Goal: Obtain resource: Obtain resource

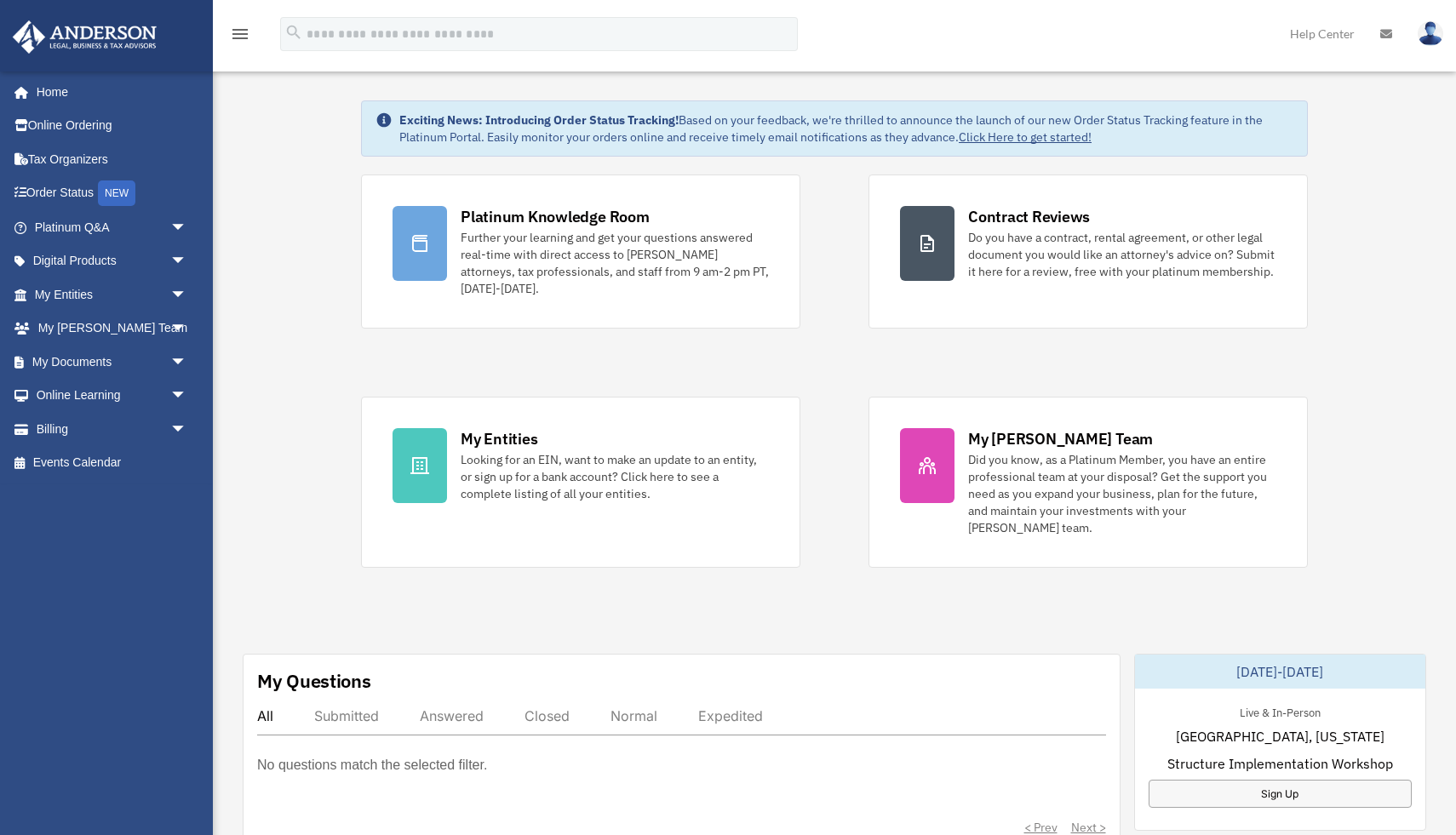
scroll to position [23, 0]
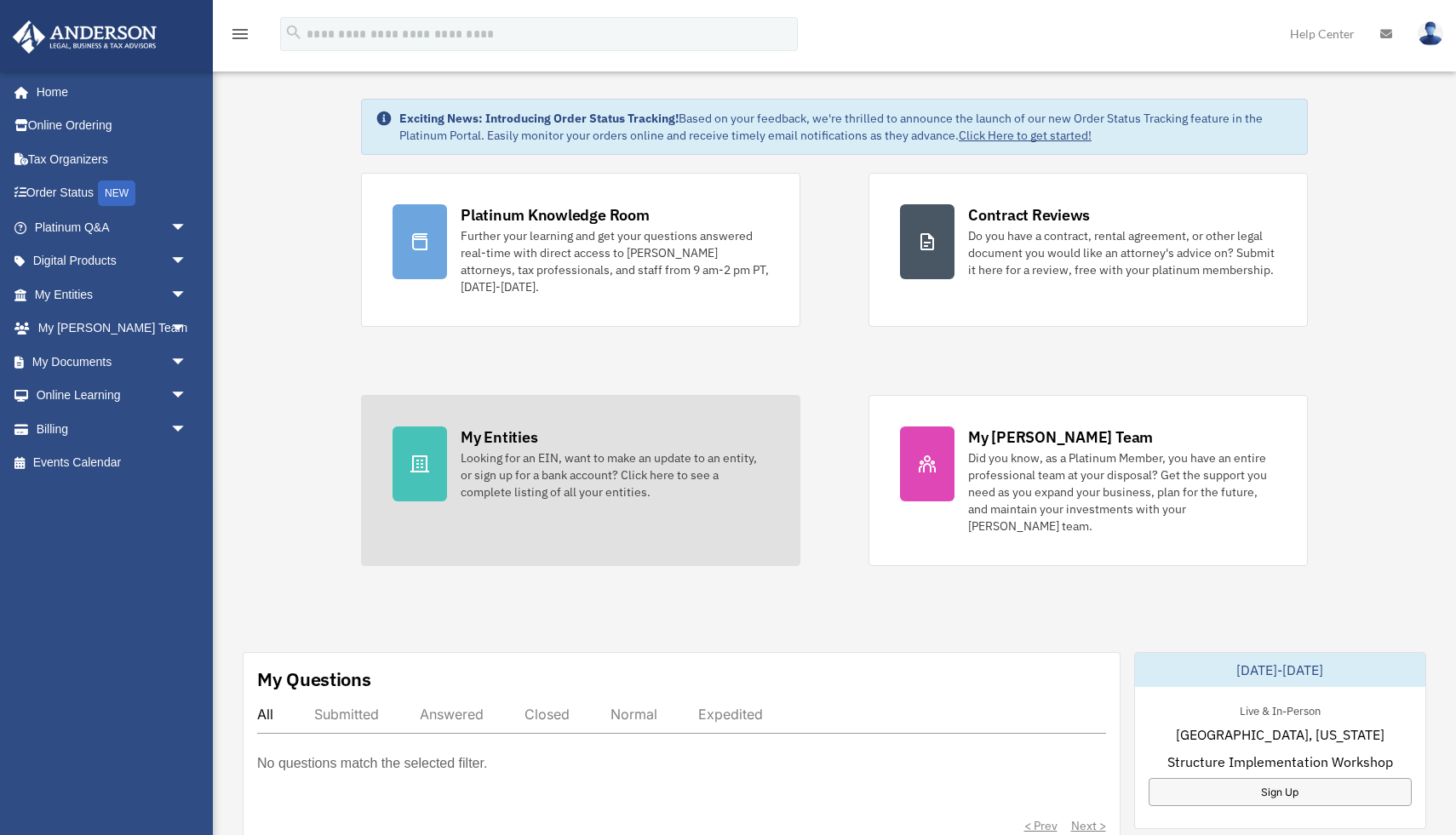
click at [645, 487] on div "Looking for an EIN, want to make an update to an entity, or sign up for a bank …" at bounding box center [614, 475] width 308 height 51
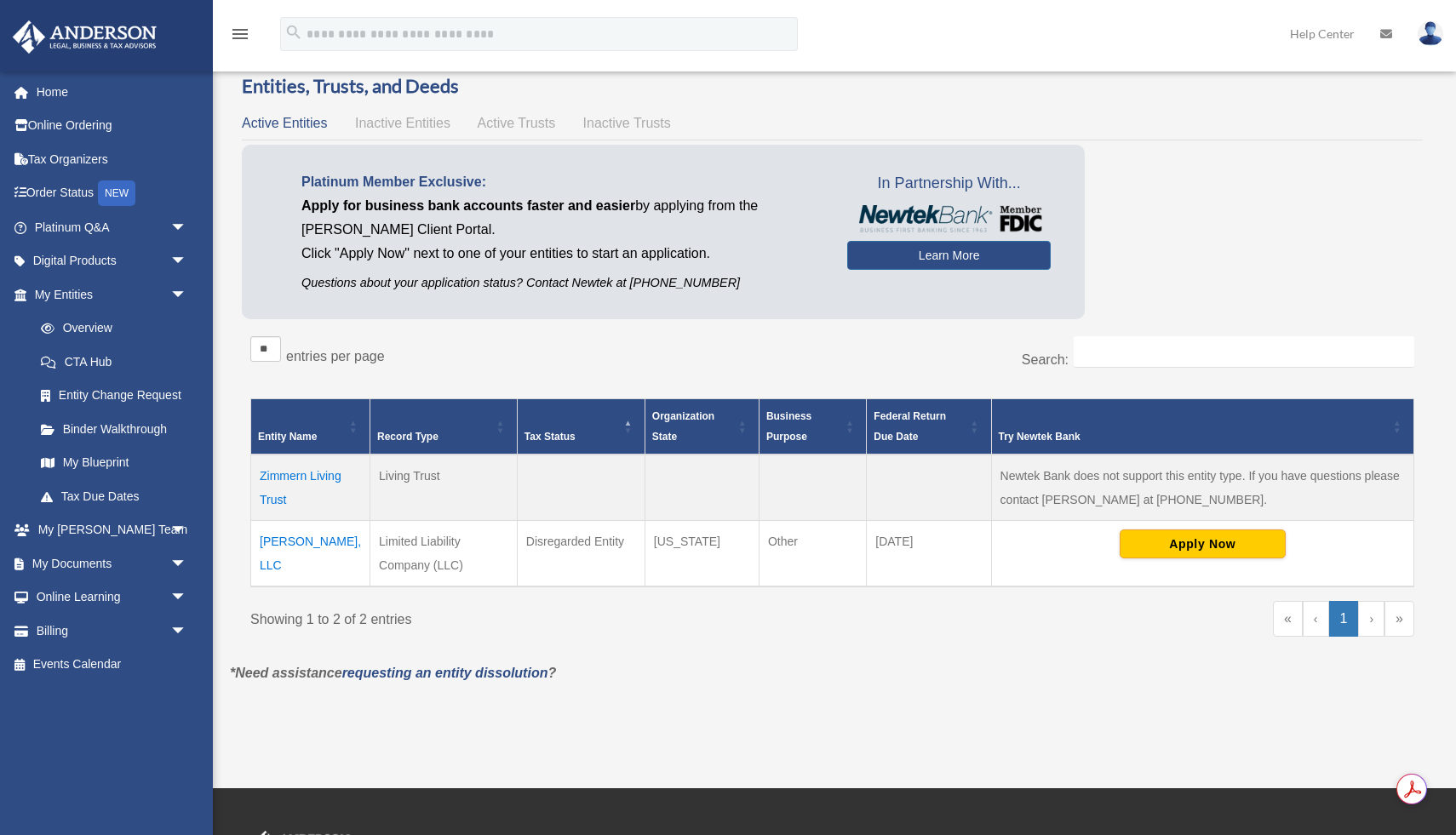
scroll to position [68, 0]
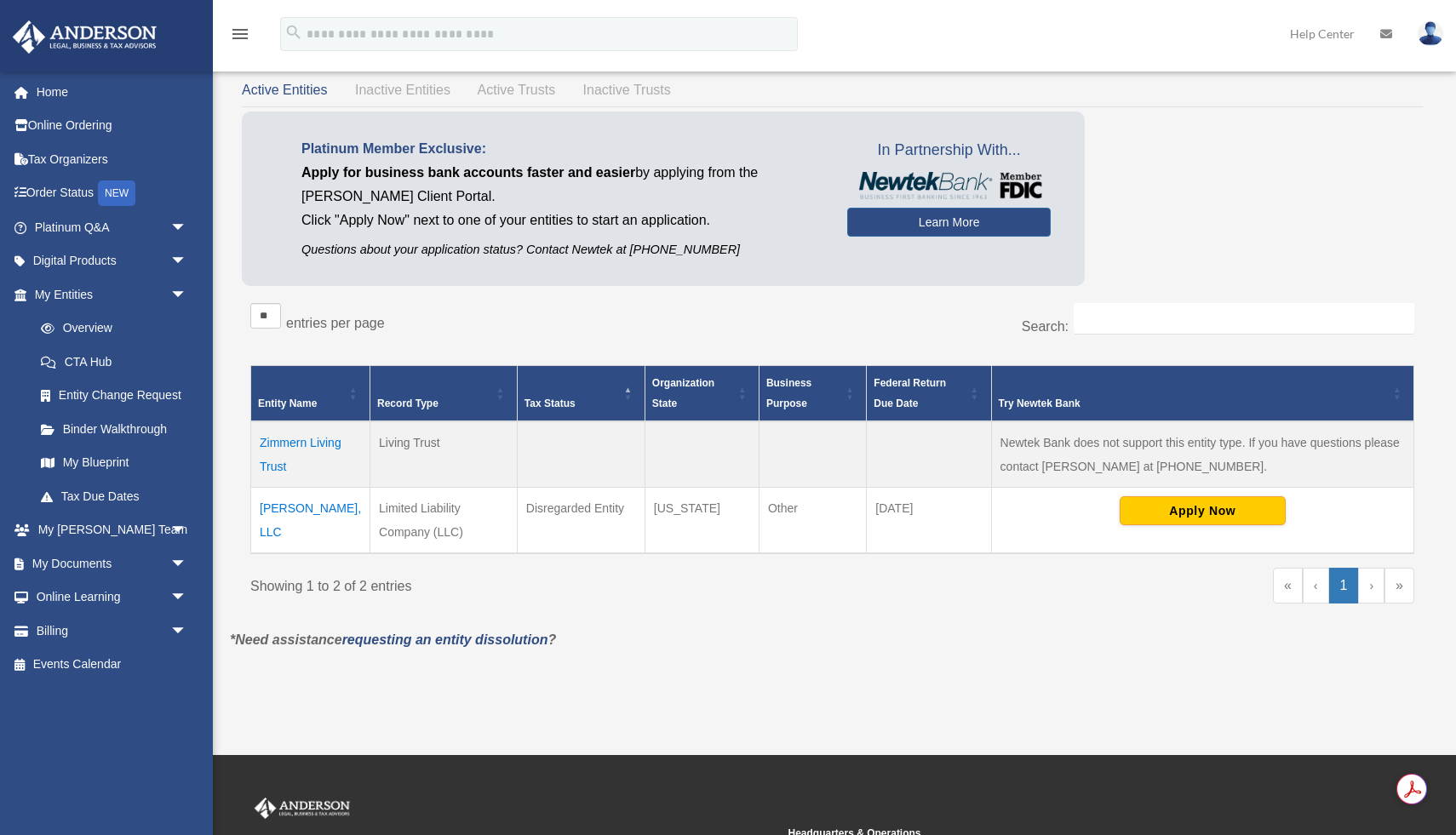
click at [316, 511] on td "[PERSON_NAME], LLC" at bounding box center [310, 520] width 119 height 66
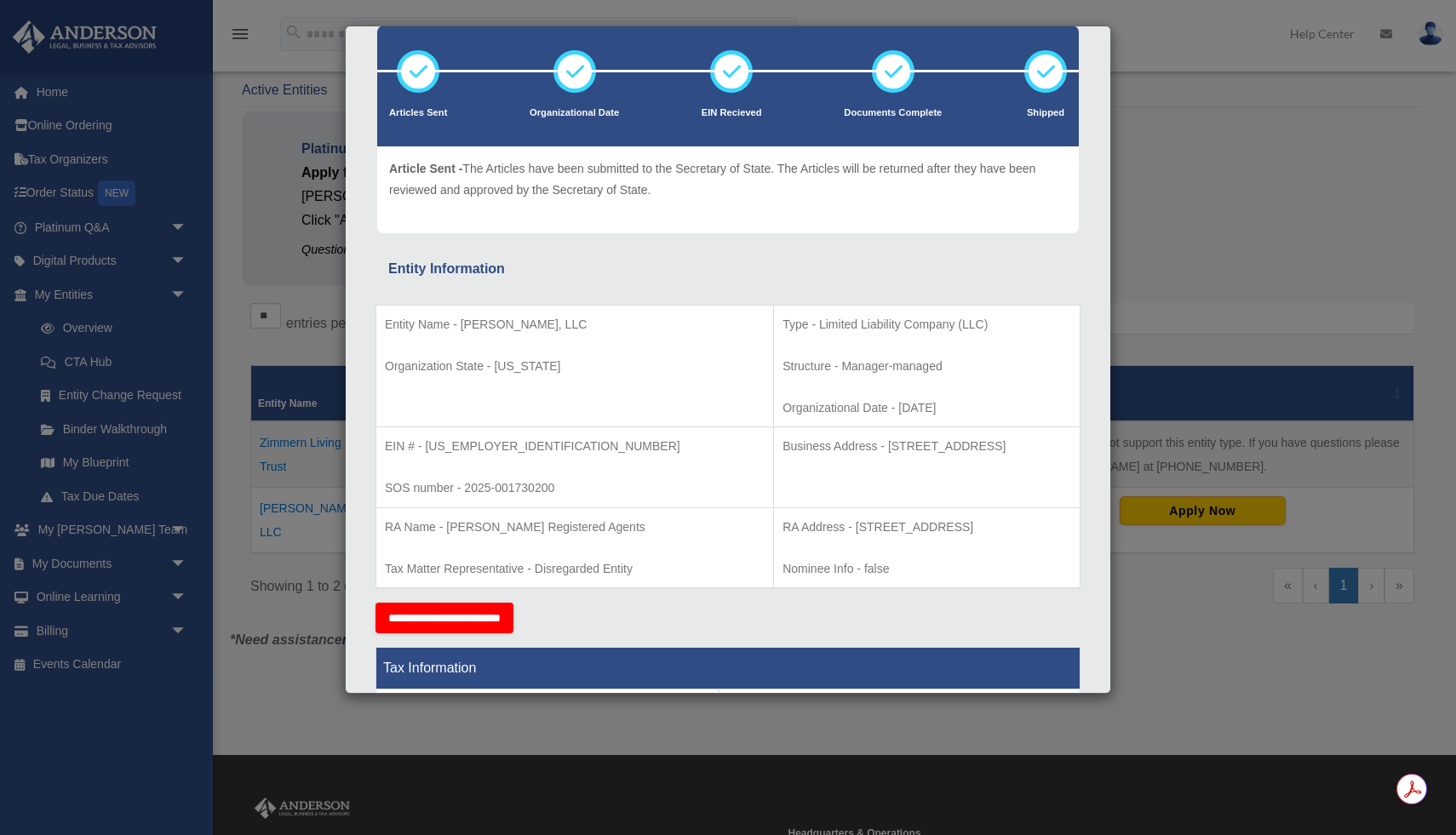
scroll to position [99, 0]
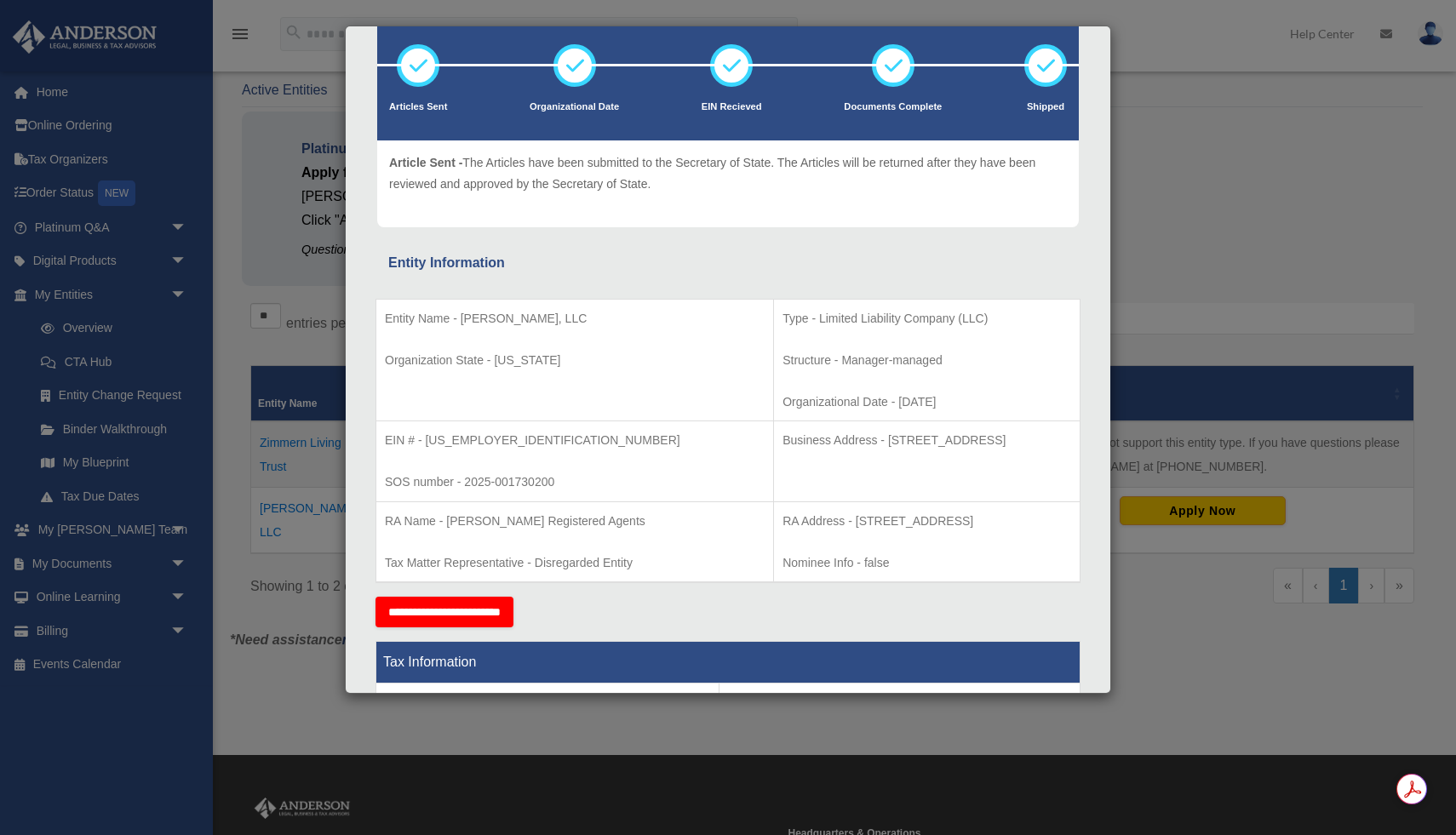
drag, startPoint x: 460, startPoint y: 317, endPoint x: 575, endPoint y: 312, distance: 115.1
click at [575, 312] on p "Entity Name - [PERSON_NAME], LLC" at bounding box center [574, 319] width 380 height 21
copy p "[PERSON_NAME], LLC"
drag, startPoint x: 498, startPoint y: 435, endPoint x: 428, endPoint y: 441, distance: 70.3
click at [428, 441] on p "EIN # - [US_EMPLOYER_IDENTIFICATION_NUMBER]" at bounding box center [574, 441] width 380 height 21
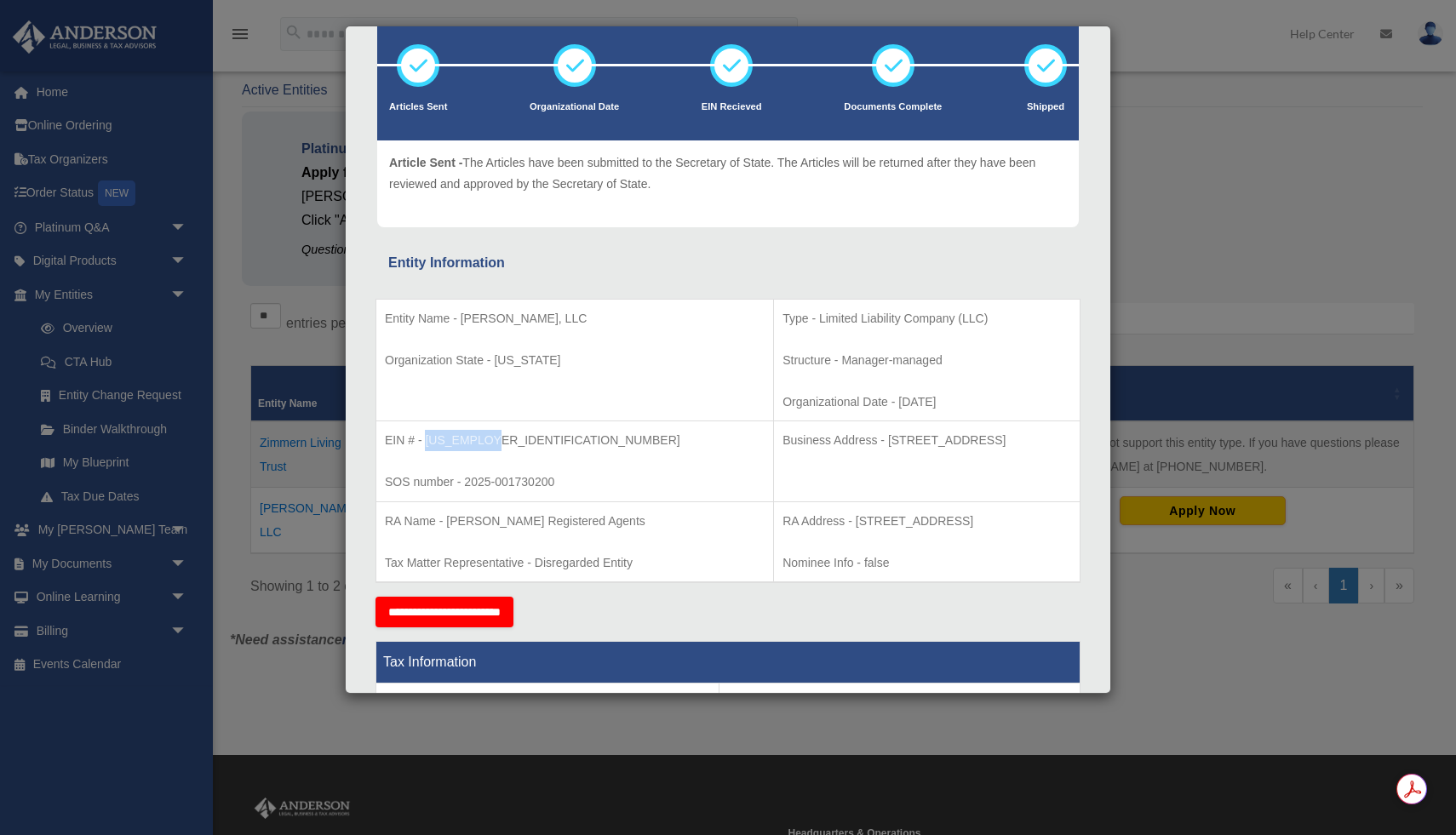
copy p "[US_EMPLOYER_IDENTIFICATION_NUMBER]"
click at [596, 430] on p "EIN # - [US_EMPLOYER_IDENTIFICATION_NUMBER]" at bounding box center [574, 441] width 380 height 21
drag, startPoint x: 858, startPoint y: 400, endPoint x: 789, endPoint y: 401, distance: 69.0
click at [789, 401] on p "Organizational Date - [DATE]" at bounding box center [926, 402] width 289 height 21
click at [922, 388] on td "Type - Limited Liability Company (LLC) Structure - Manager-managed Organization…" at bounding box center [927, 360] width 306 height 122
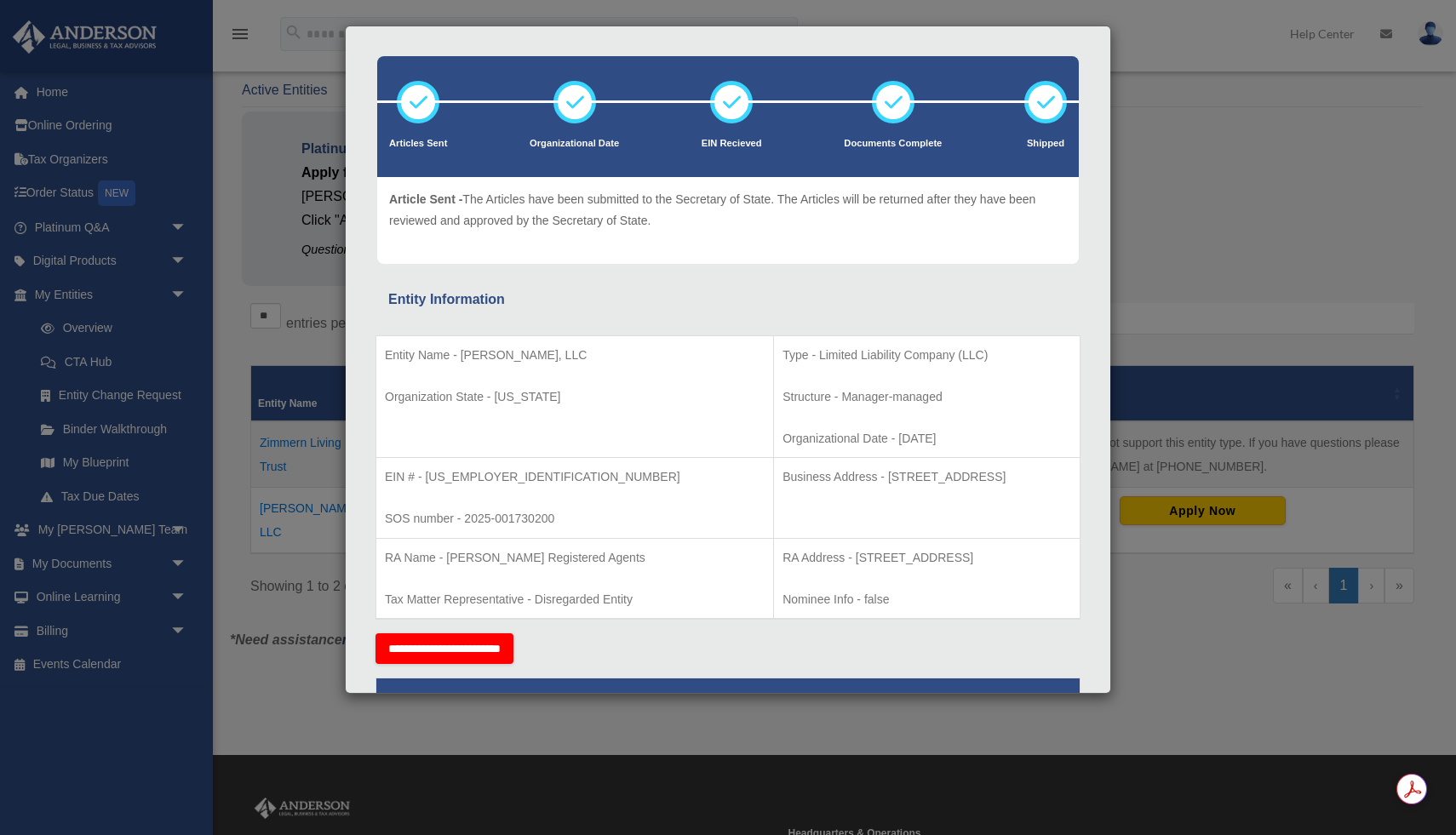
scroll to position [62, 0]
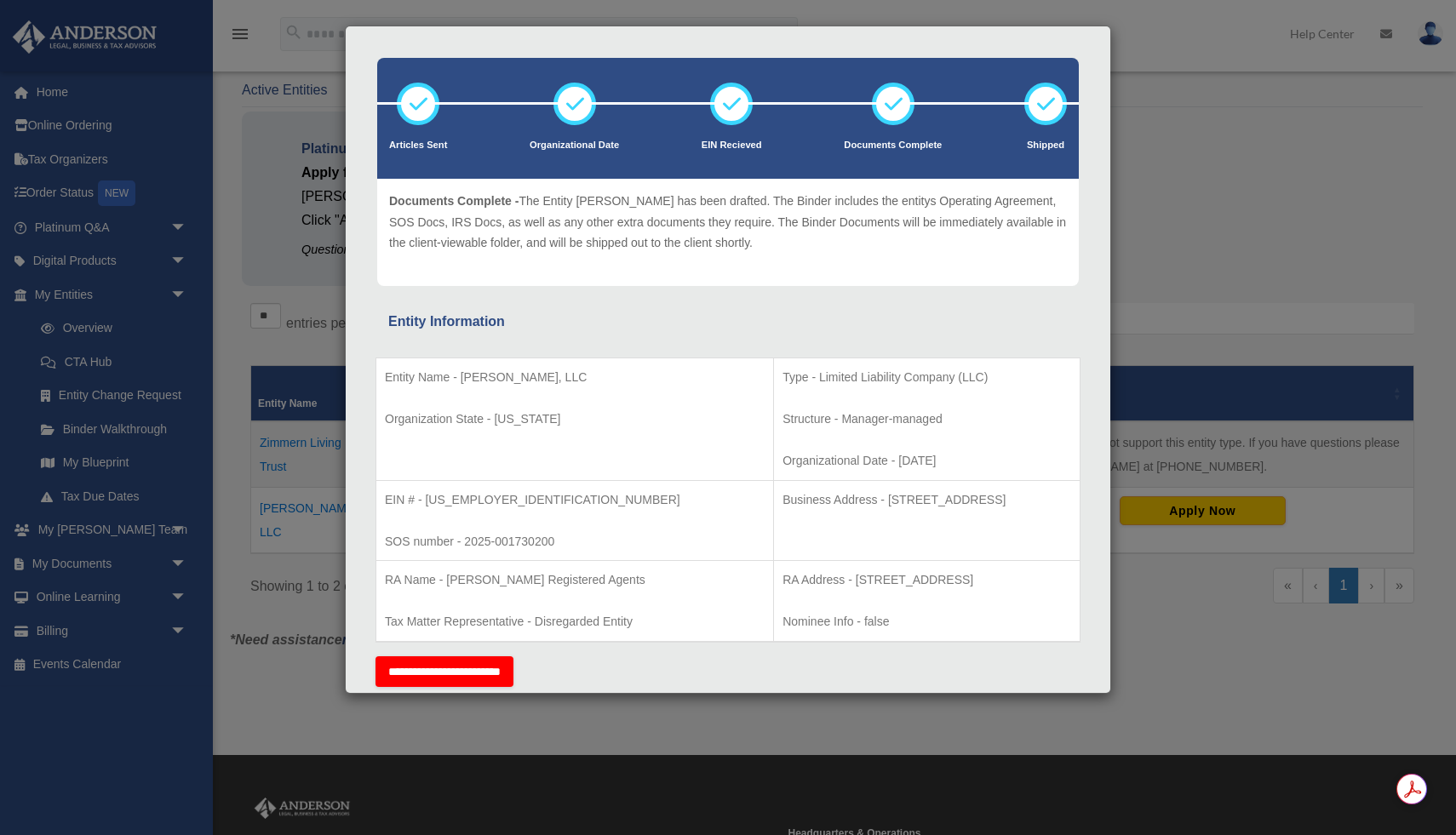
click at [1171, 172] on div "Details × Articles Sent Organizational Date" at bounding box center [728, 417] width 1456 height 835
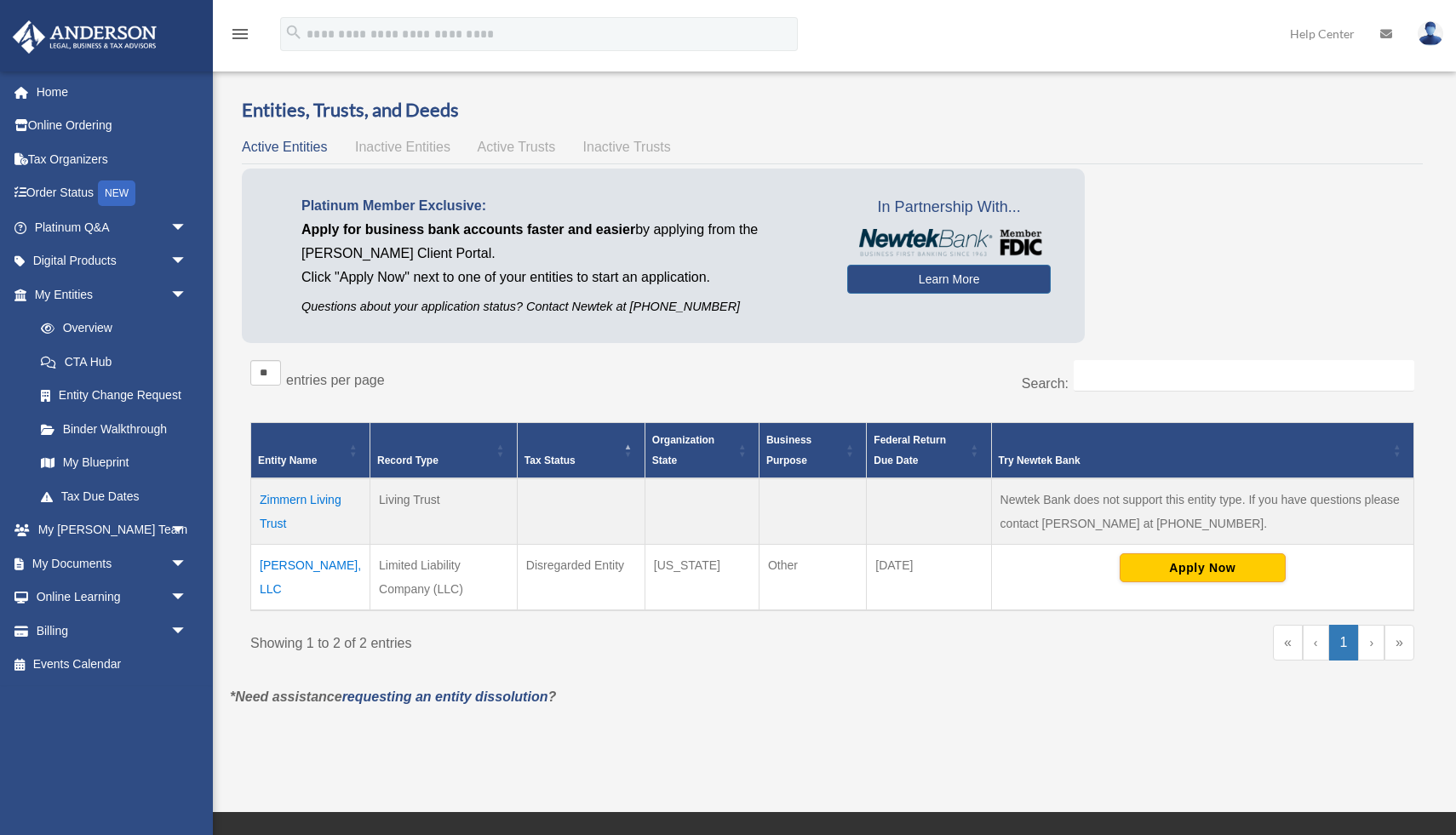
scroll to position [0, 0]
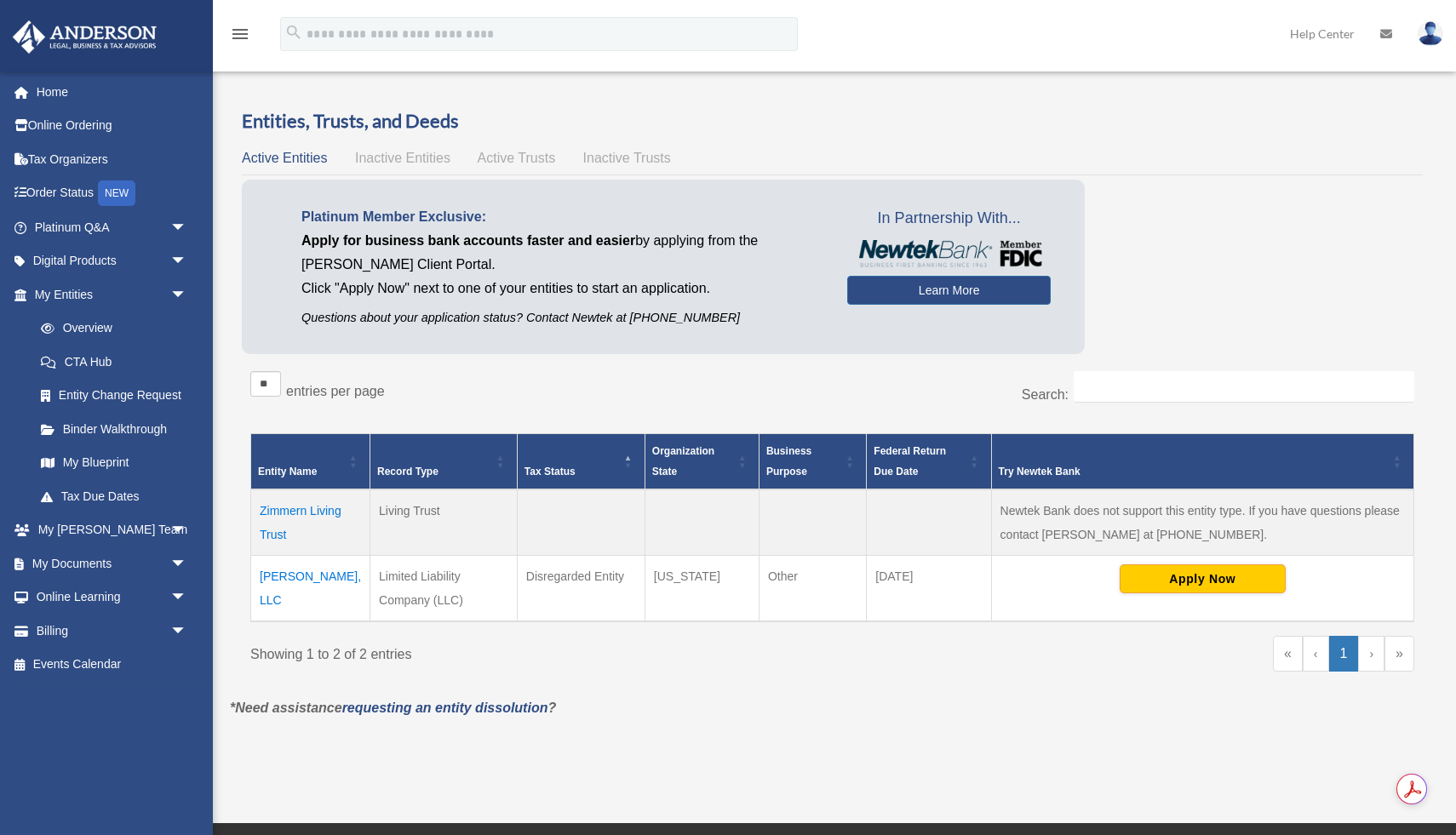
click at [316, 575] on td "[PERSON_NAME], LLC" at bounding box center [310, 589] width 119 height 66
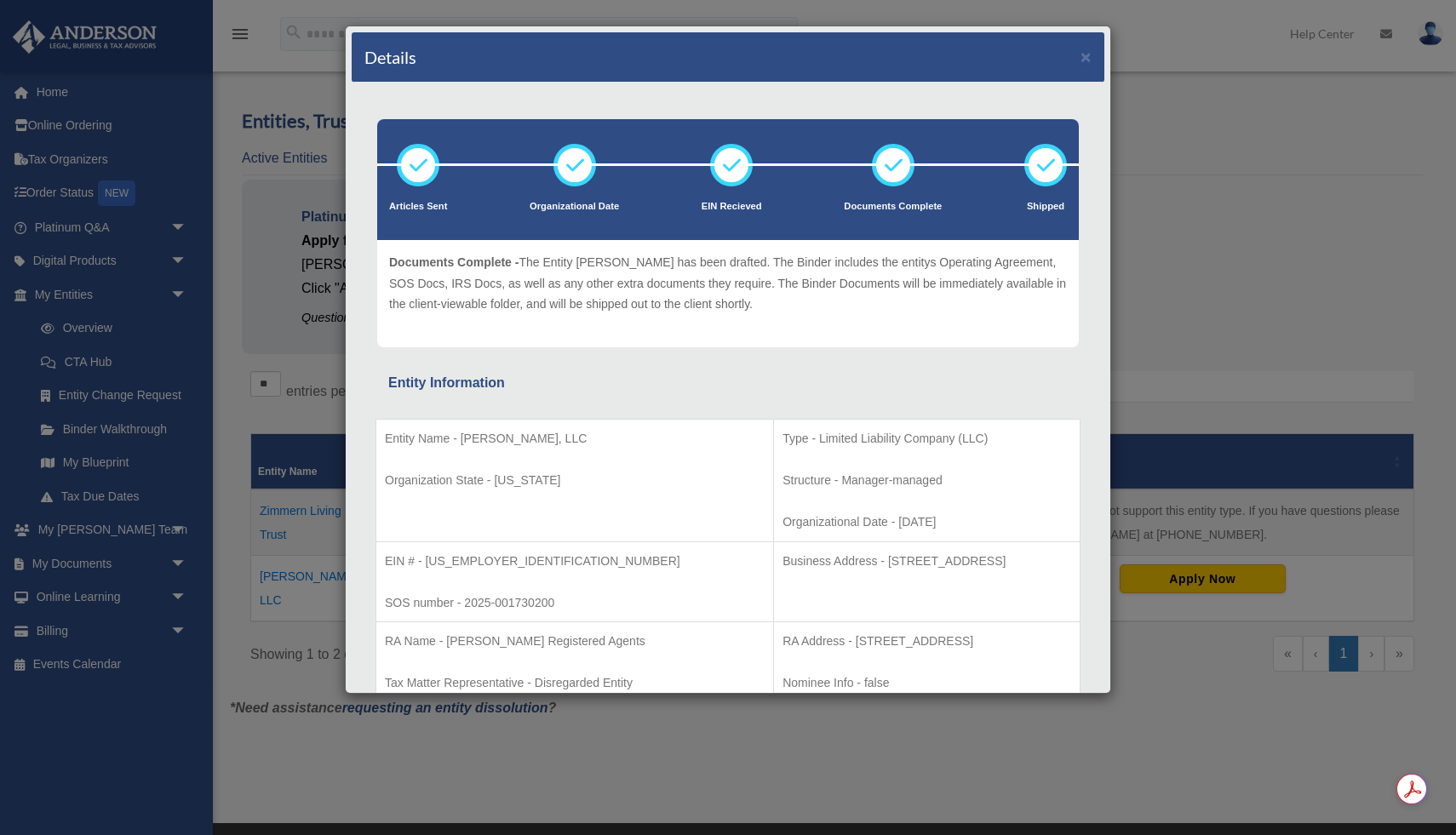
click at [1078, 59] on div "Details ×" at bounding box center [728, 57] width 752 height 50
click at [1087, 57] on button "×" at bounding box center [1086, 56] width 11 height 18
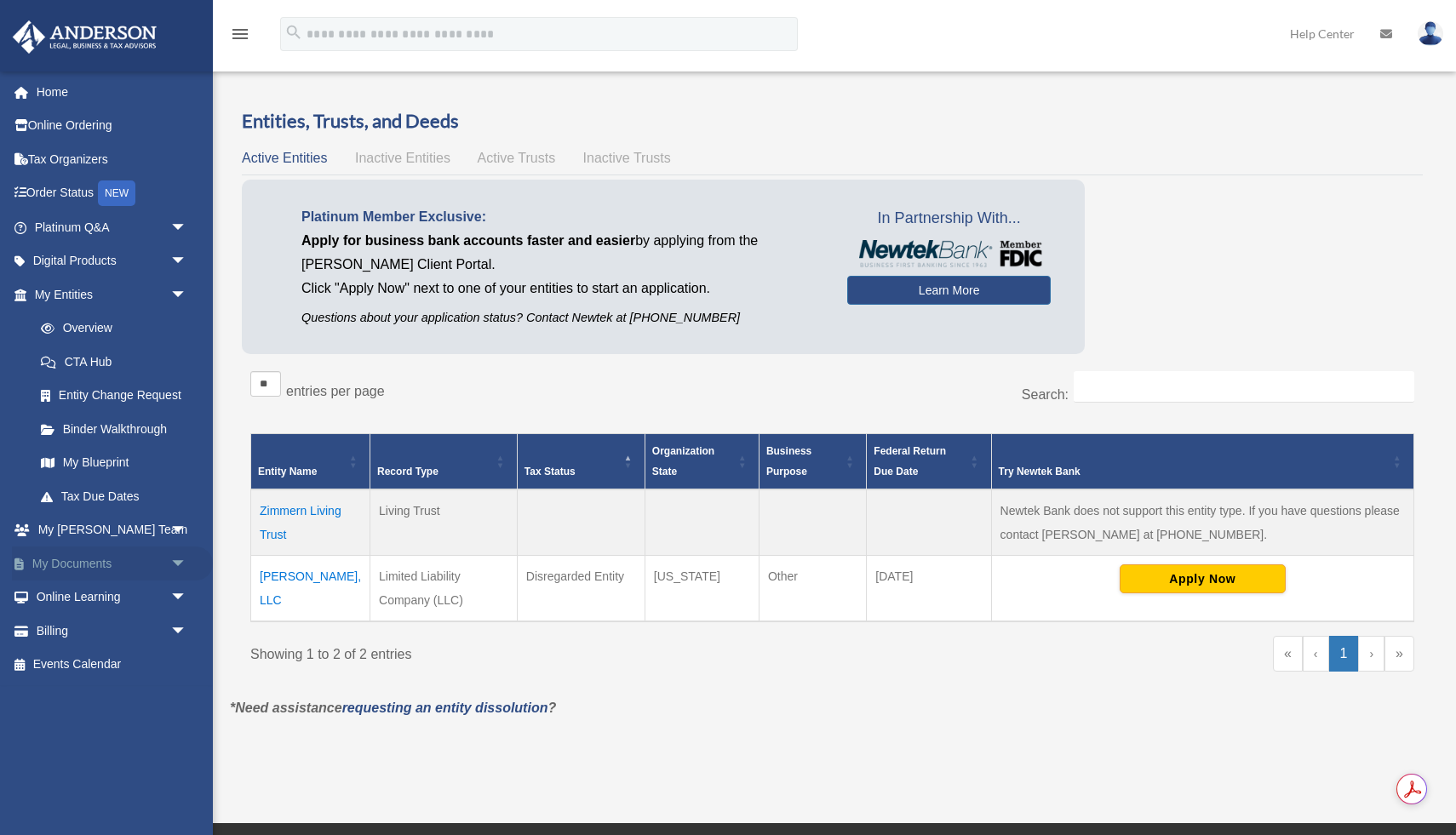
click at [95, 556] on link "My Documents arrow_drop_down" at bounding box center [113, 563] width 201 height 34
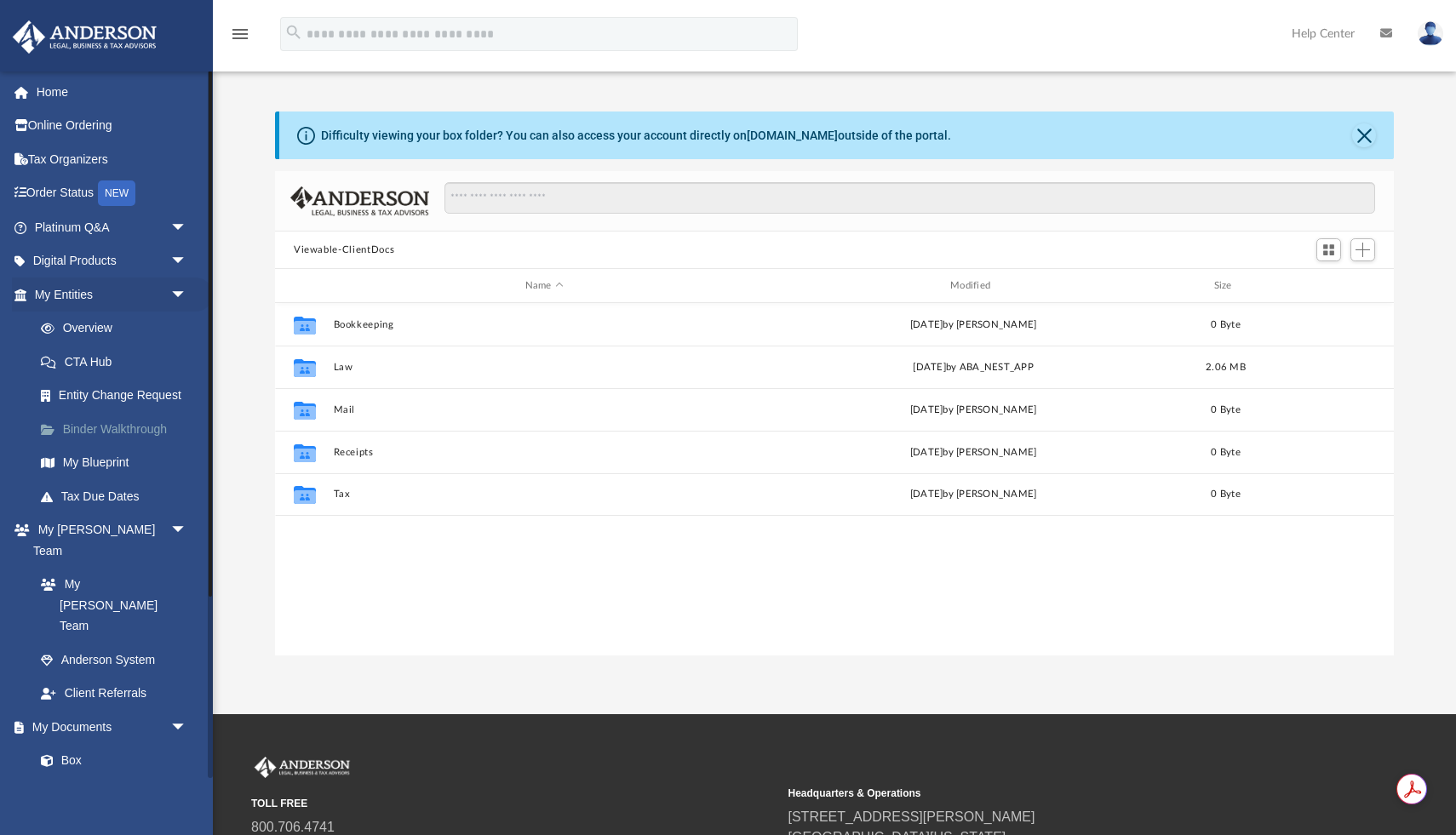
scroll to position [386, 1118]
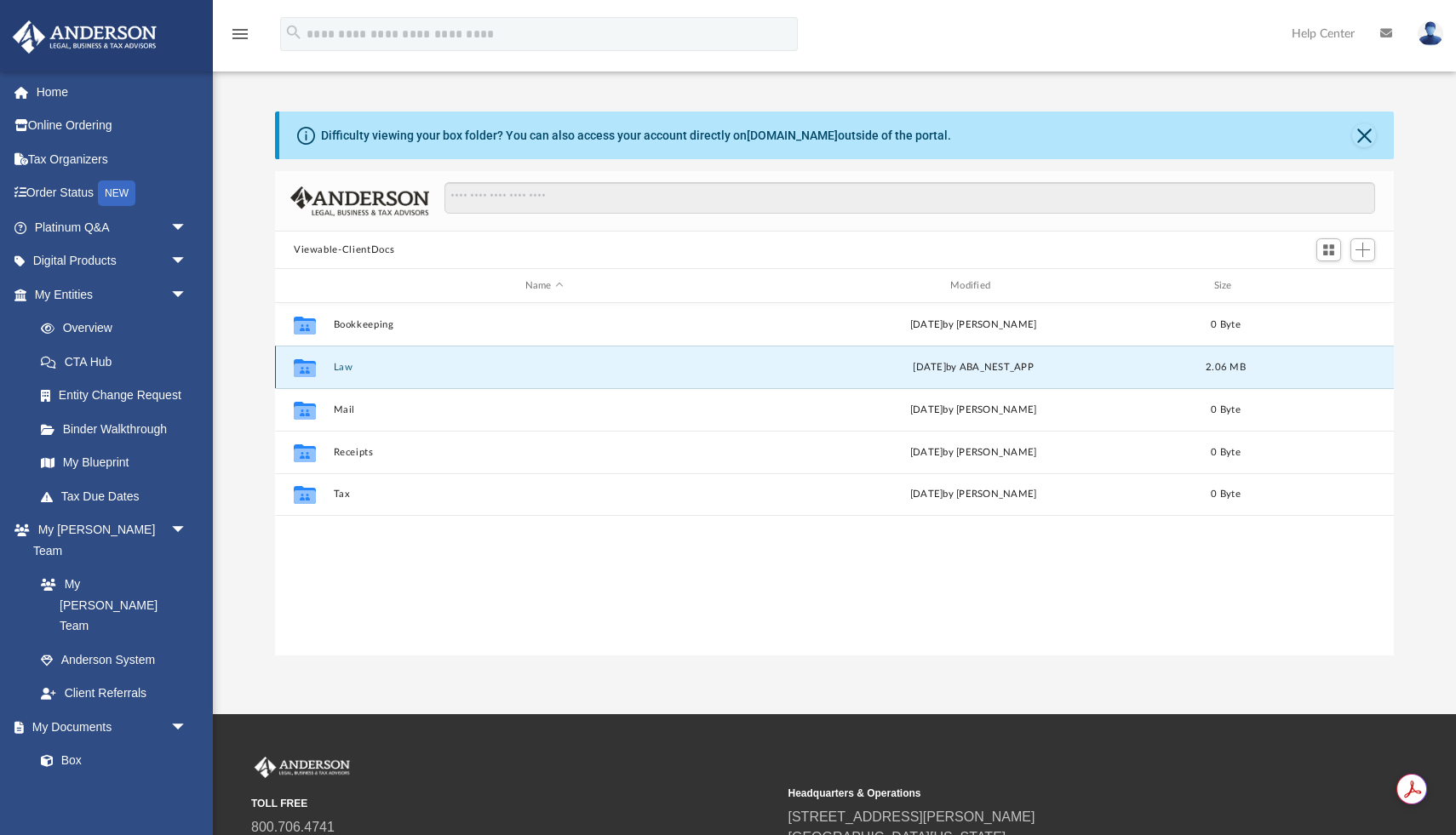
click at [341, 367] on button "Law" at bounding box center [544, 367] width 421 height 11
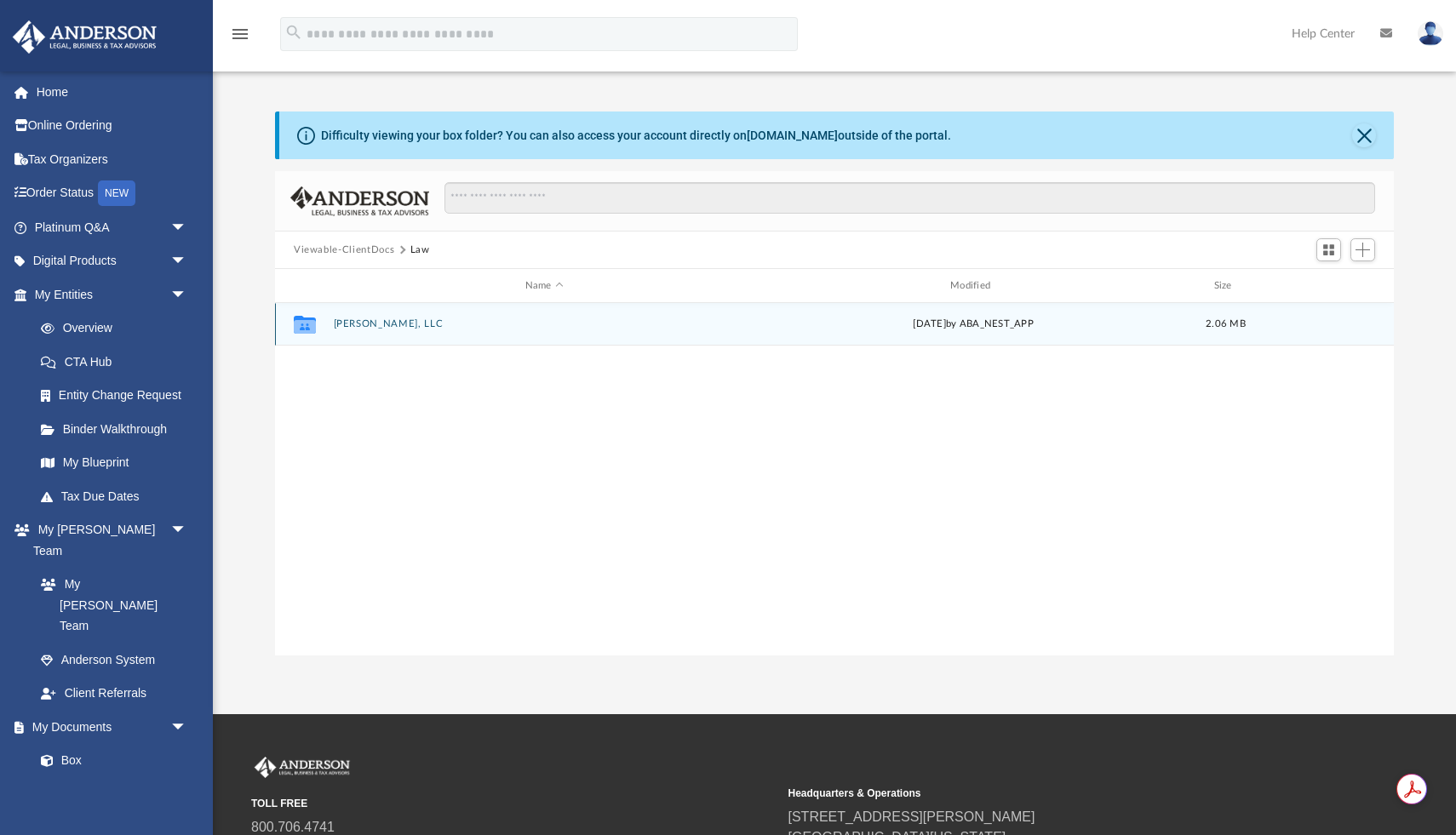
click at [369, 322] on button "[PERSON_NAME], LLC" at bounding box center [544, 324] width 421 height 11
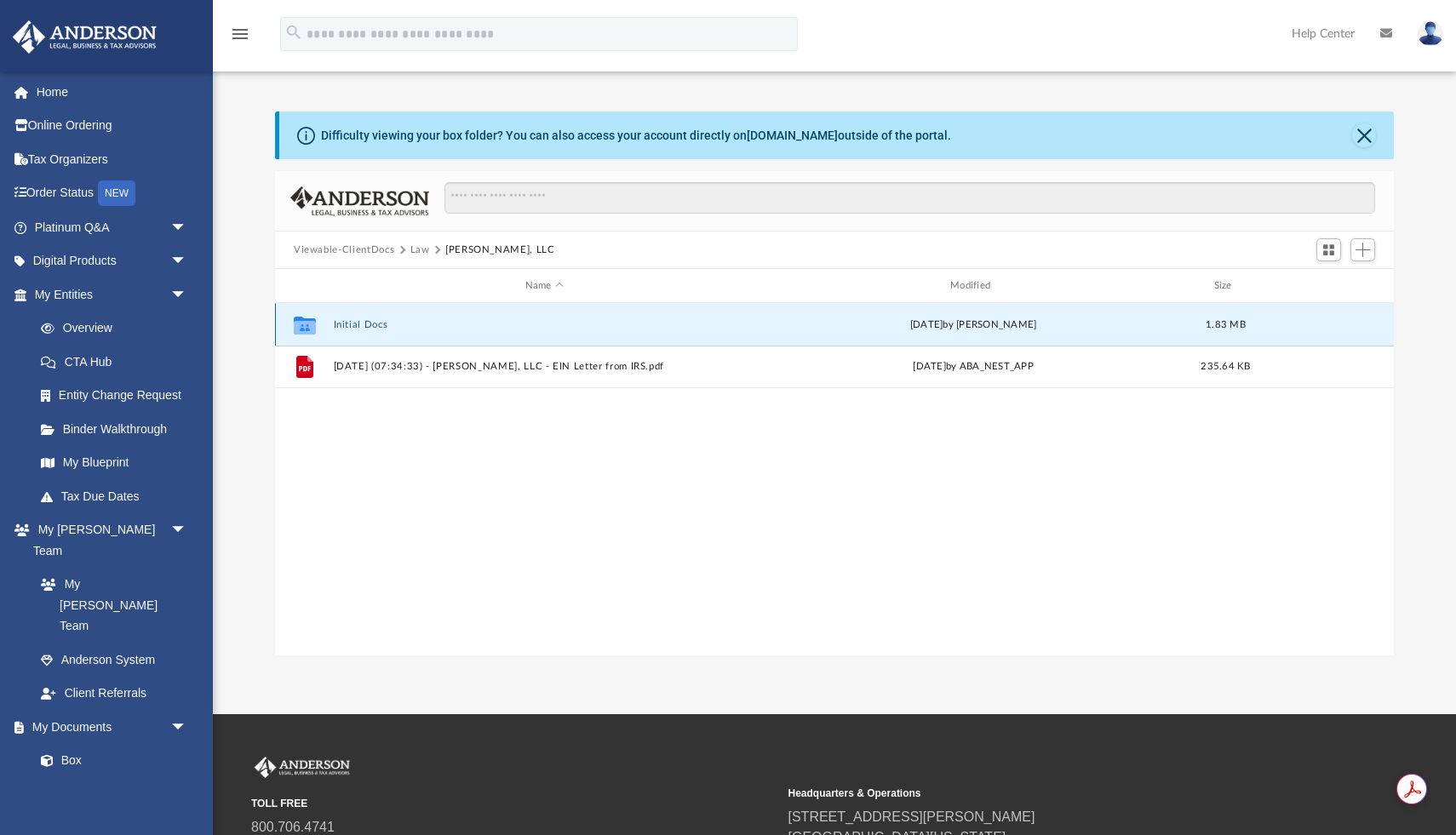
click at [361, 323] on button "Initial Docs" at bounding box center [544, 325] width 421 height 11
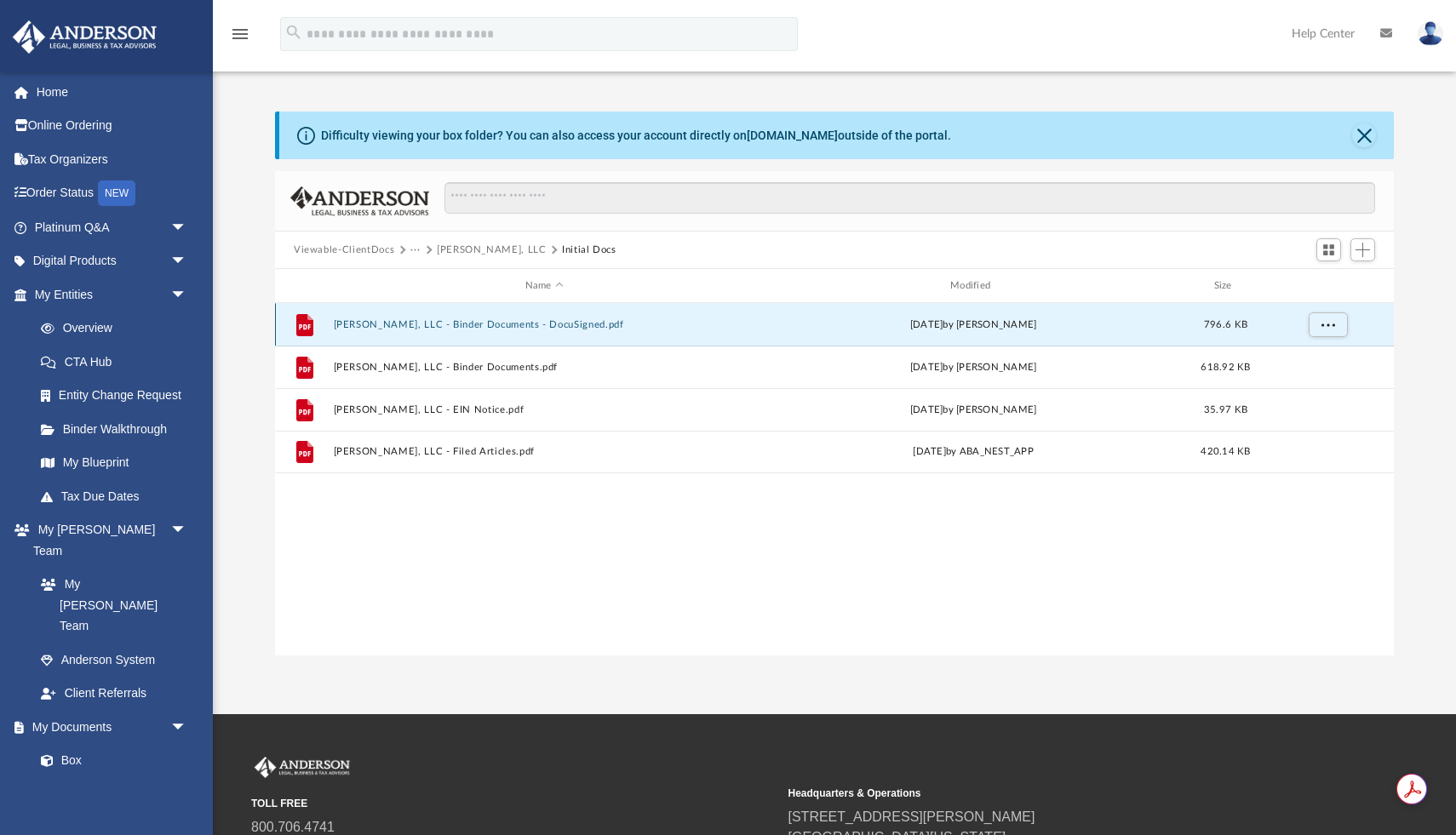
click at [389, 323] on button "Elarion Arandor, LLC - Binder Documents - DocuSigned.pdf" at bounding box center [544, 325] width 421 height 11
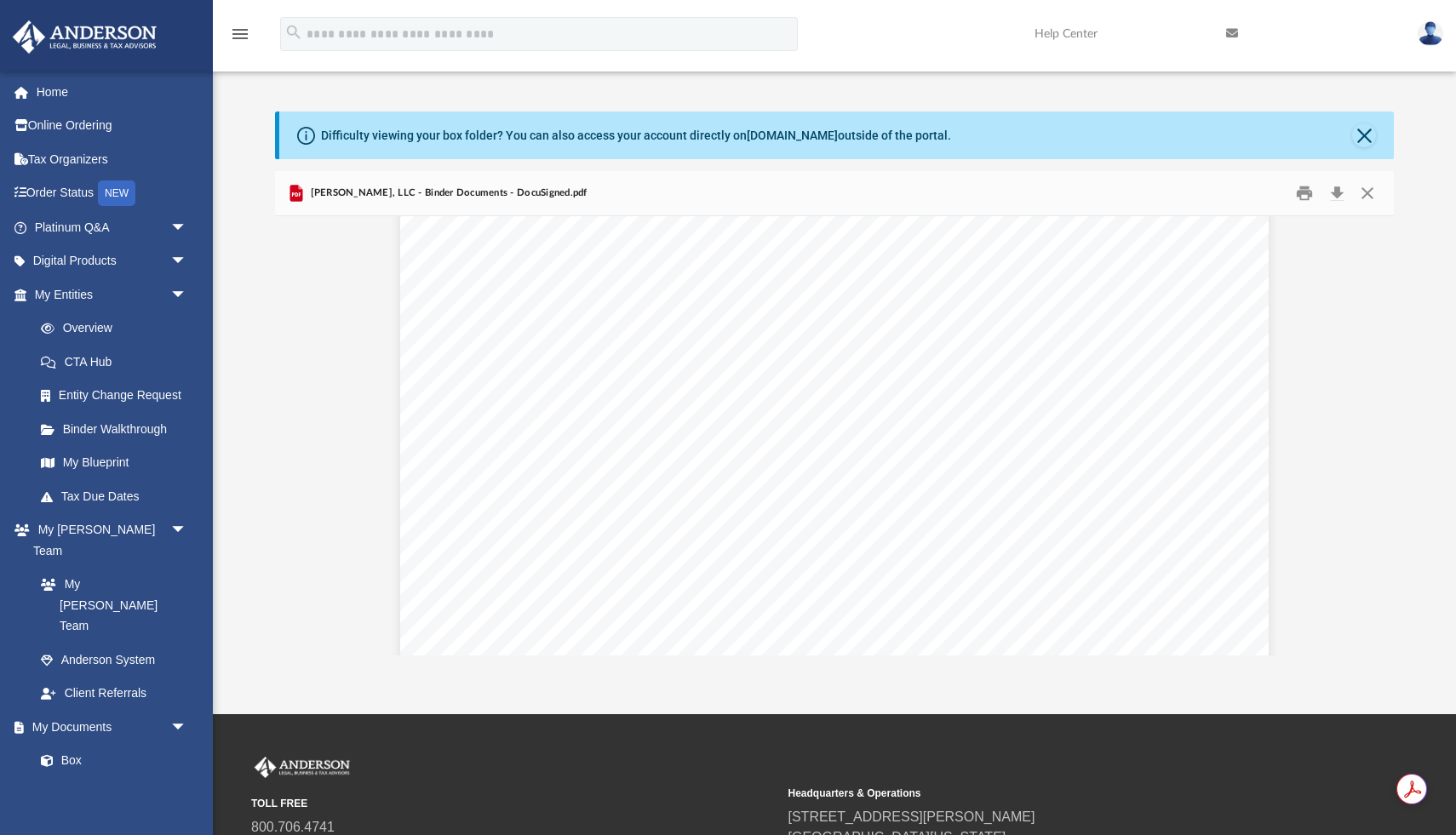
scroll to position [1234, 0]
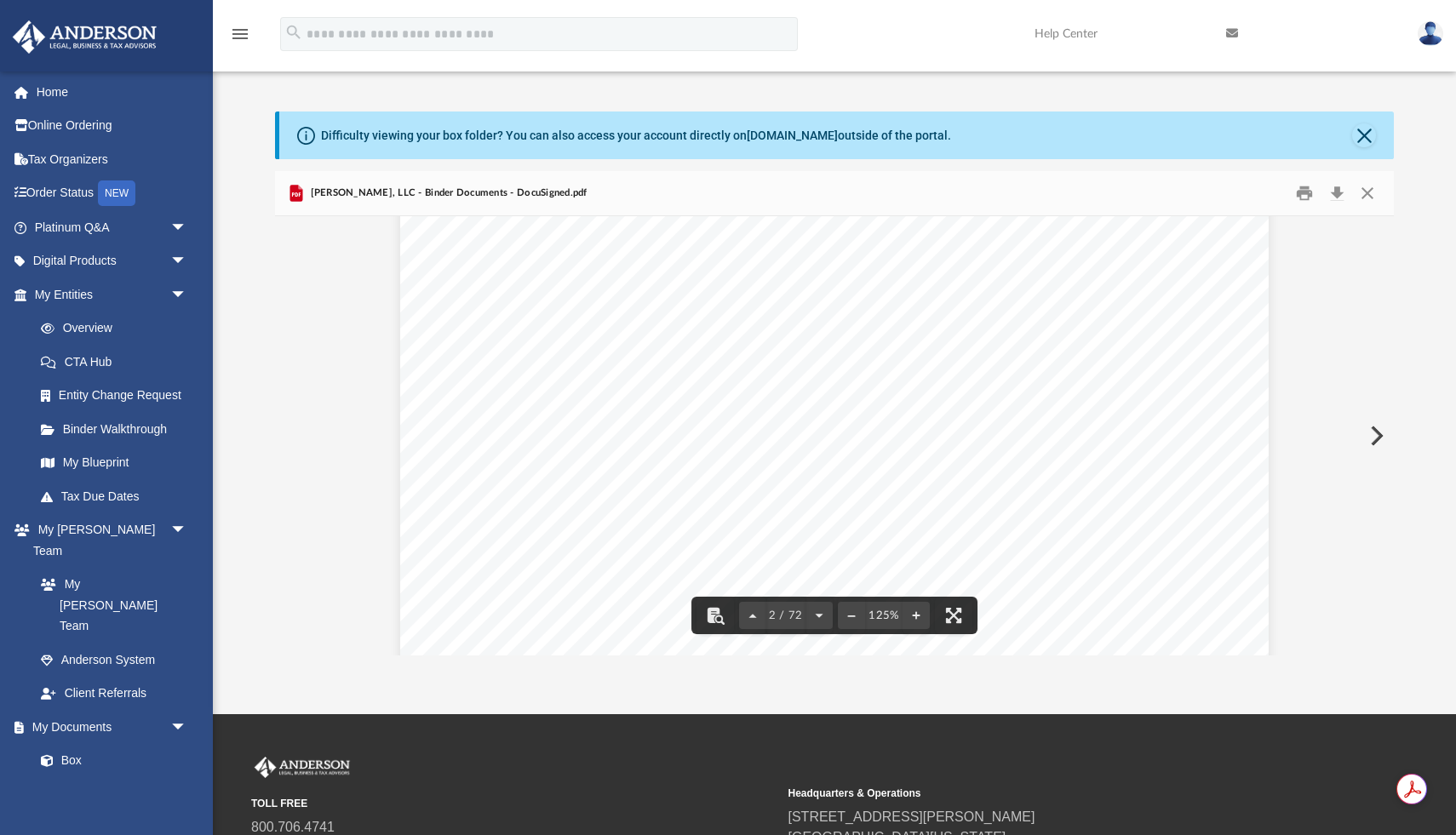
drag, startPoint x: 761, startPoint y: 446, endPoint x: 1100, endPoint y: 442, distance: 339.0
click at [999, 442] on span "1718 Capitol Avenue, Cheyenne, Wyoming 82001" at bounding box center [878, 444] width 241 height 17
click at [701, 526] on div "Overview of Elarion Arandor, LLC Entity Formation Information State of Organiza…" at bounding box center [834, 706] width 868 height 1124
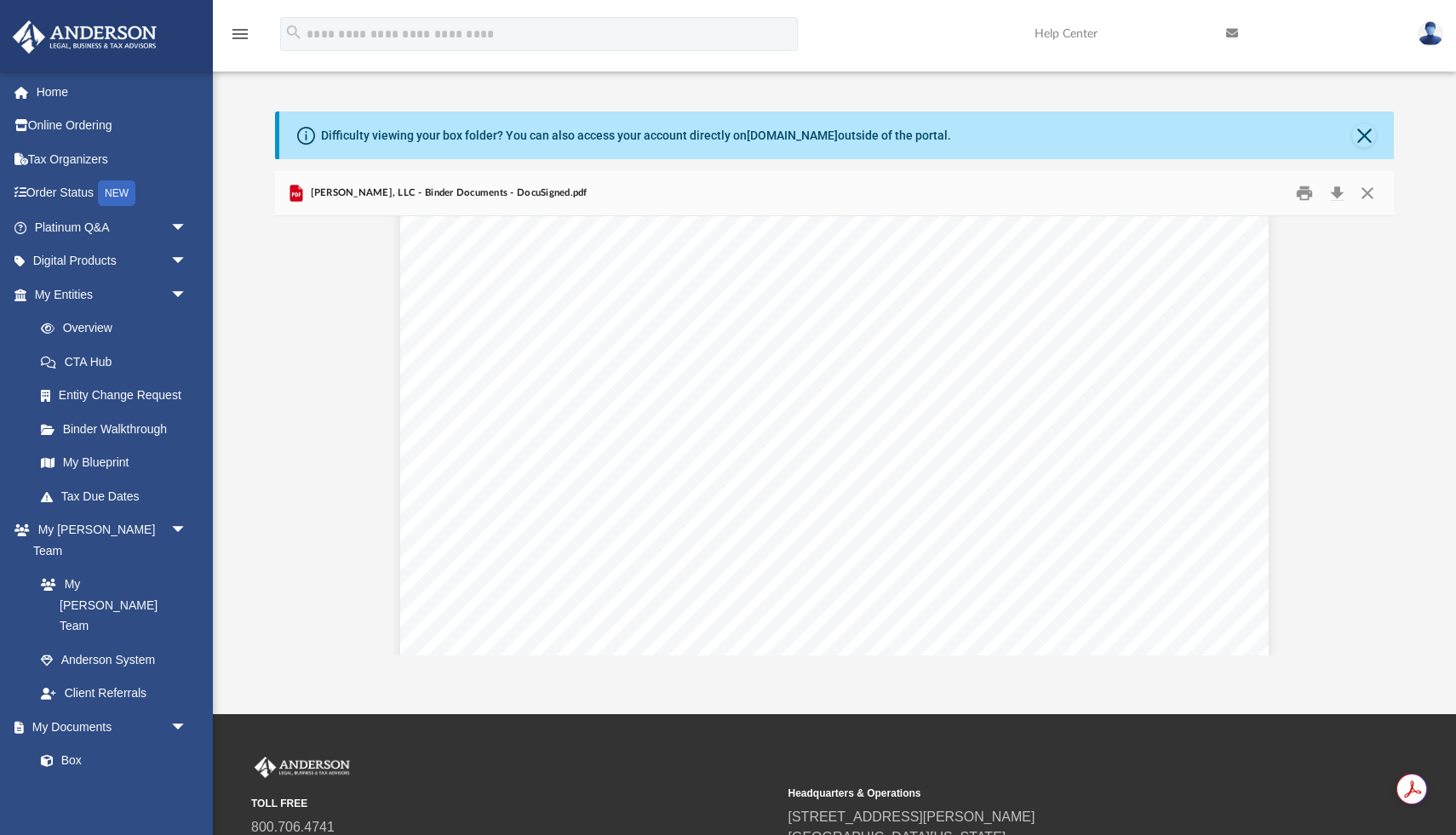
scroll to position [1307, 0]
